Goal: Information Seeking & Learning: Check status

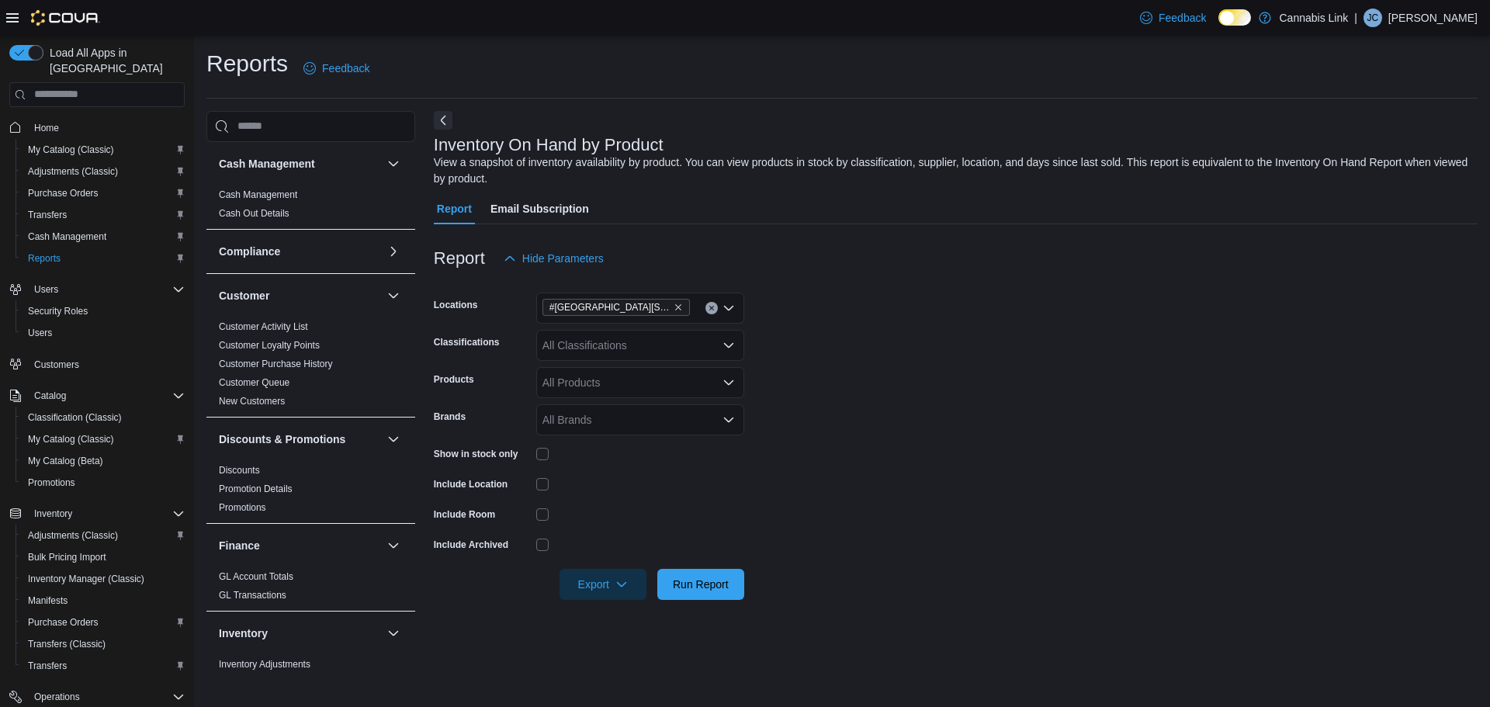
scroll to position [233, 0]
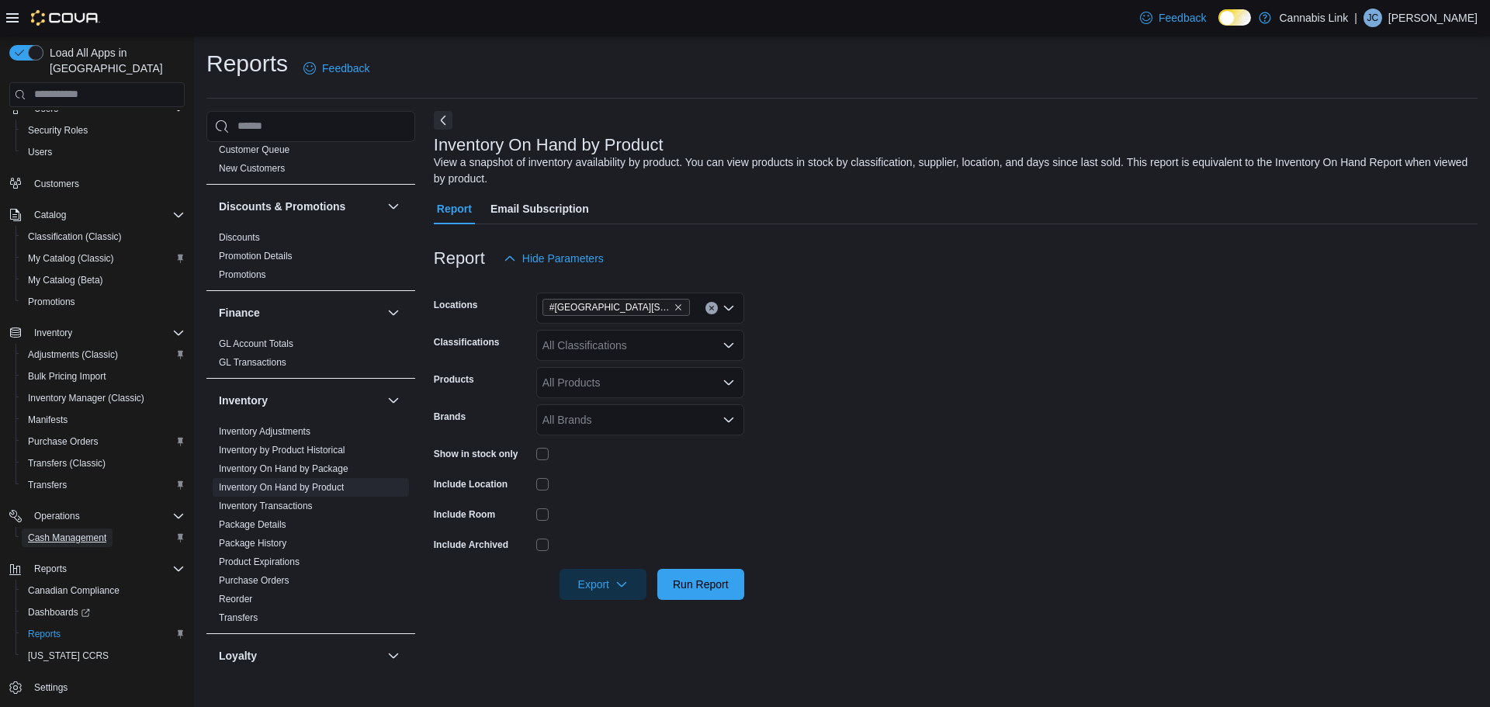
click at [90, 529] on span "Cash Management" at bounding box center [67, 538] width 78 height 19
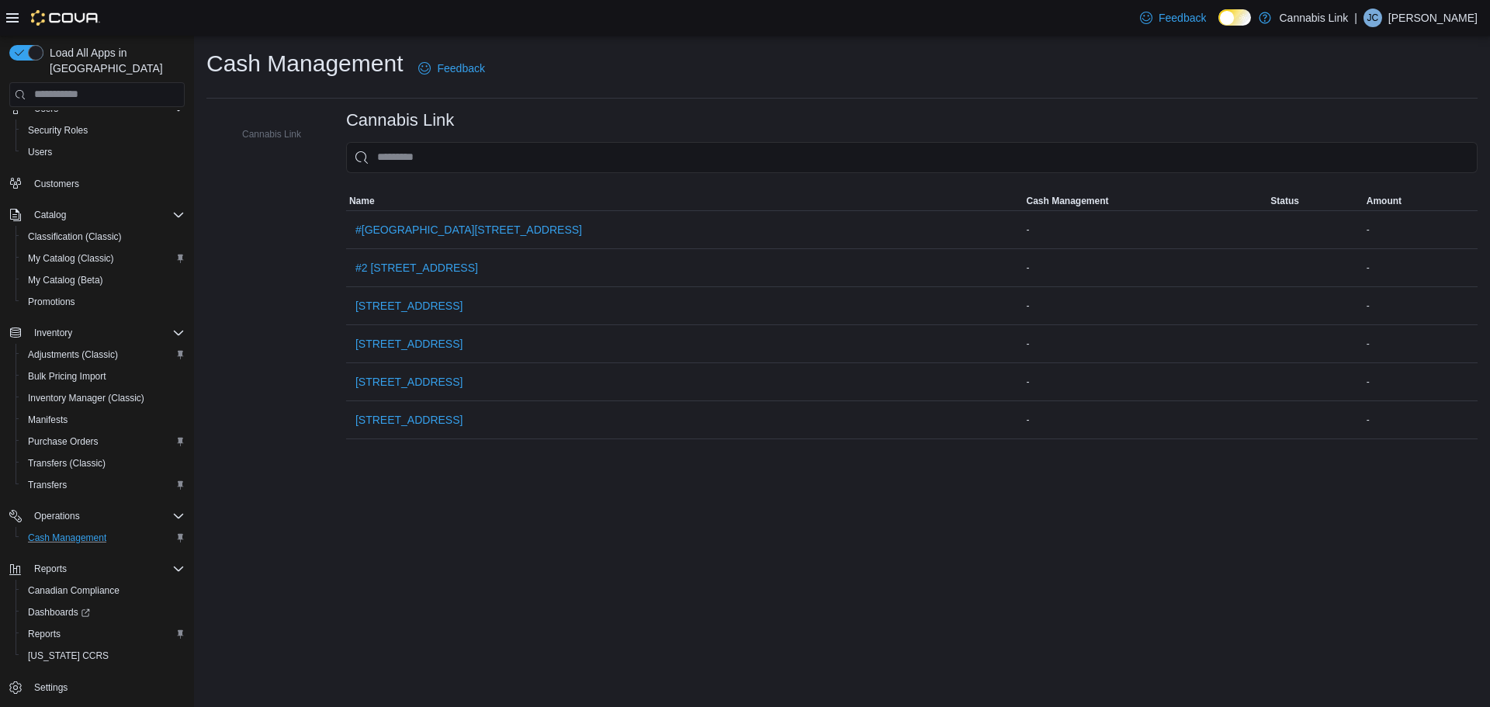
scroll to position [121, 0]
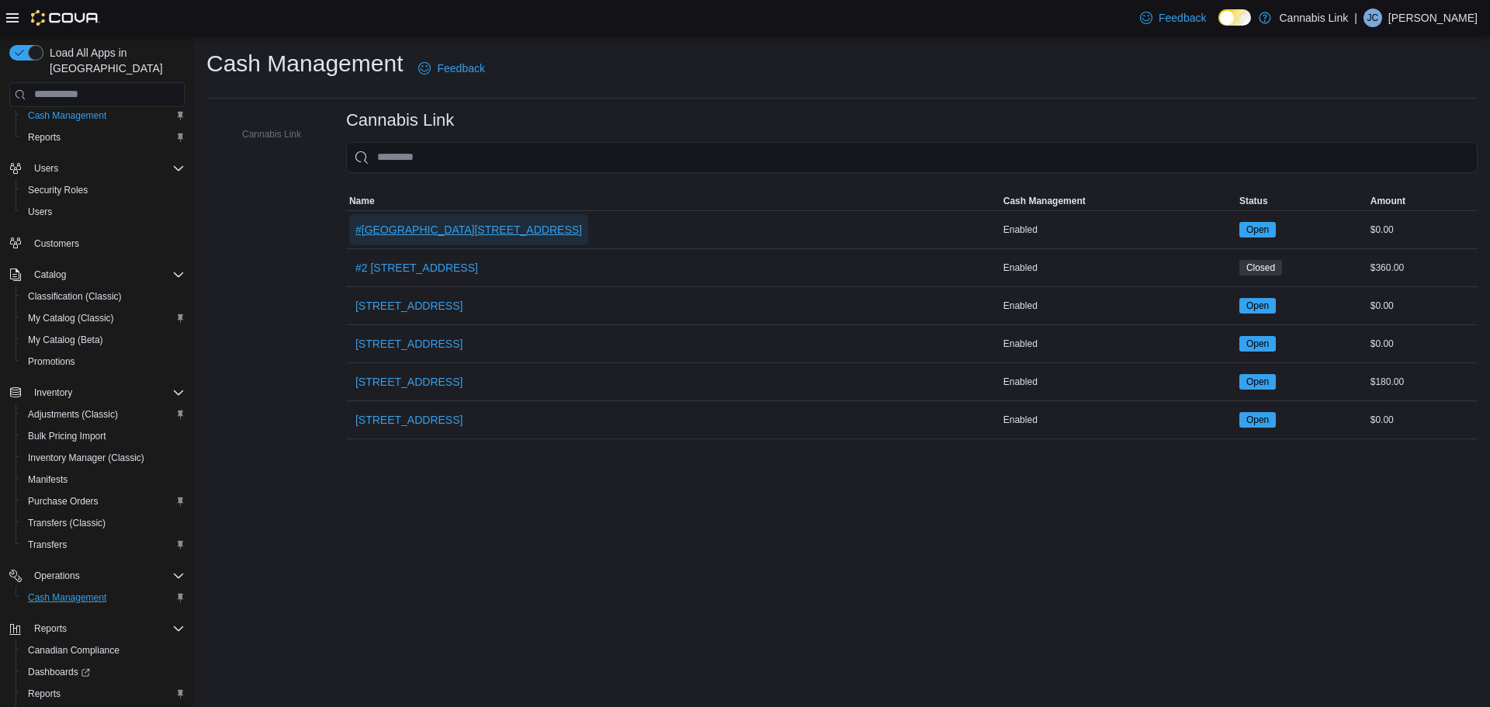
click at [421, 226] on span "#[GEOGRAPHIC_DATA][STREET_ADDRESS]" at bounding box center [468, 230] width 227 height 16
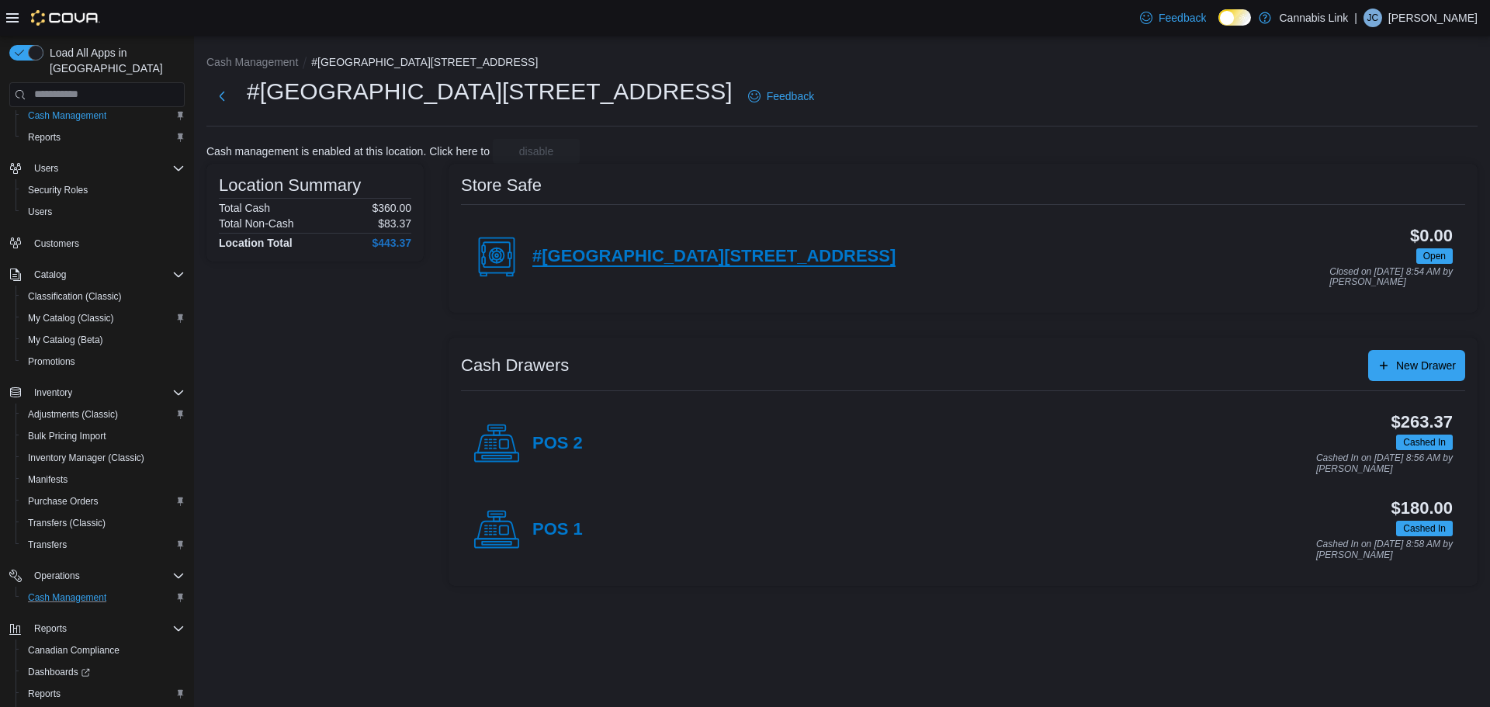
click at [673, 263] on h4 "#[GEOGRAPHIC_DATA][STREET_ADDRESS]" at bounding box center [713, 257] width 363 height 20
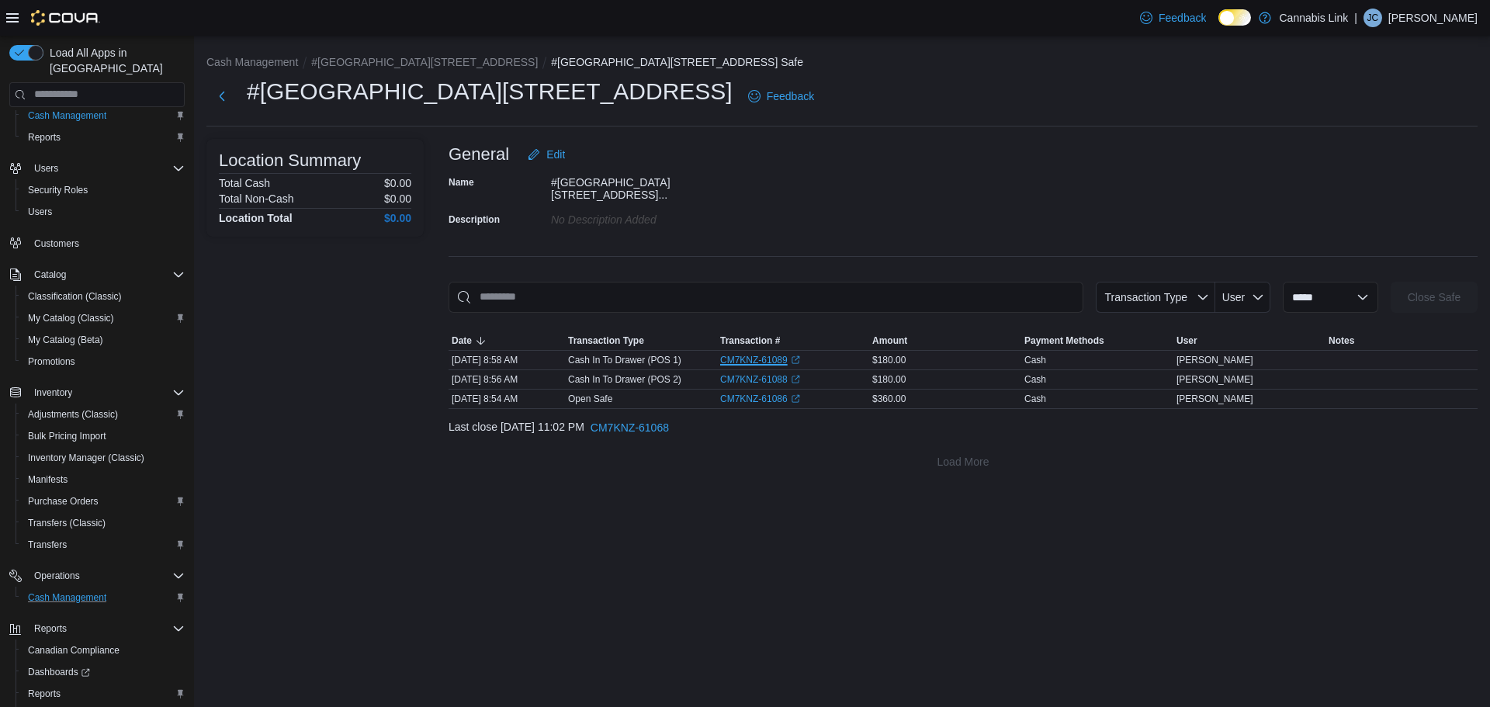
click at [734, 358] on link "CM7KNZ-61089 (opens in a new tab or window)" at bounding box center [760, 360] width 80 height 12
click at [769, 376] on link "CM7KNZ-61088 (opens in a new tab or window)" at bounding box center [760, 379] width 80 height 12
